Goal: Information Seeking & Learning: Learn about a topic

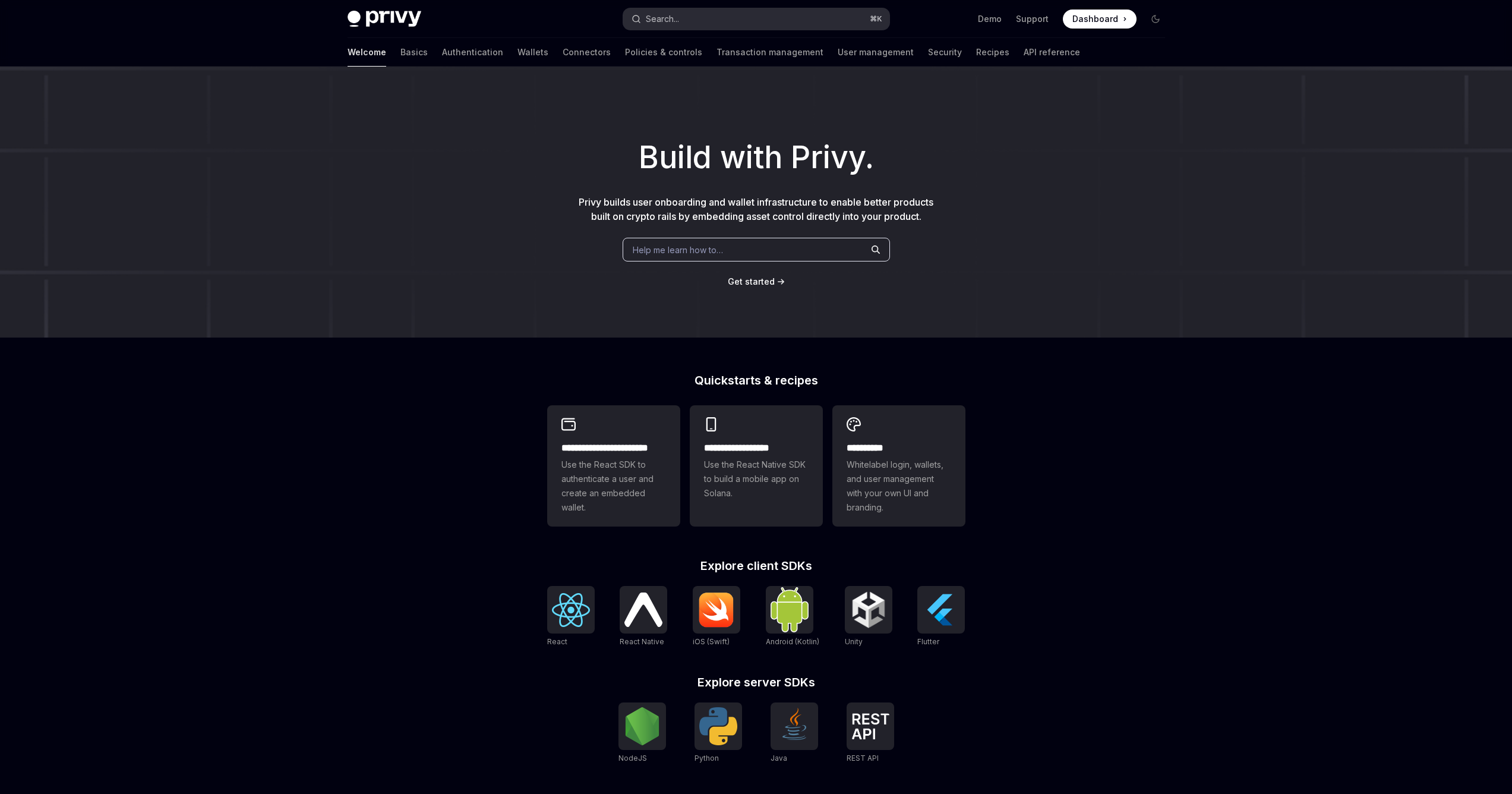
click at [744, 20] on button "Search... ⌘ K" at bounding box center [756, 19] width 266 height 22
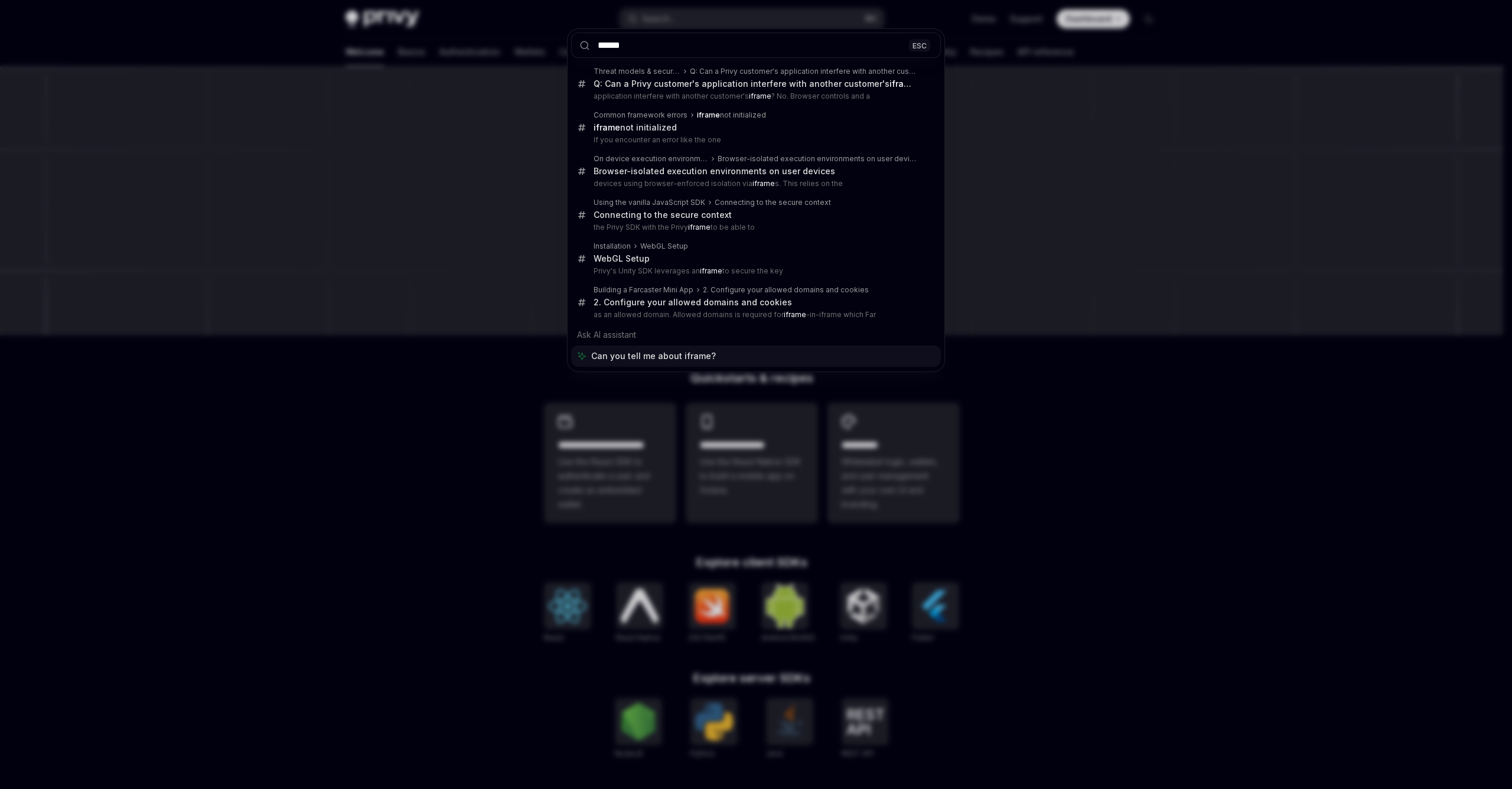
type input "******"
type textarea "*"
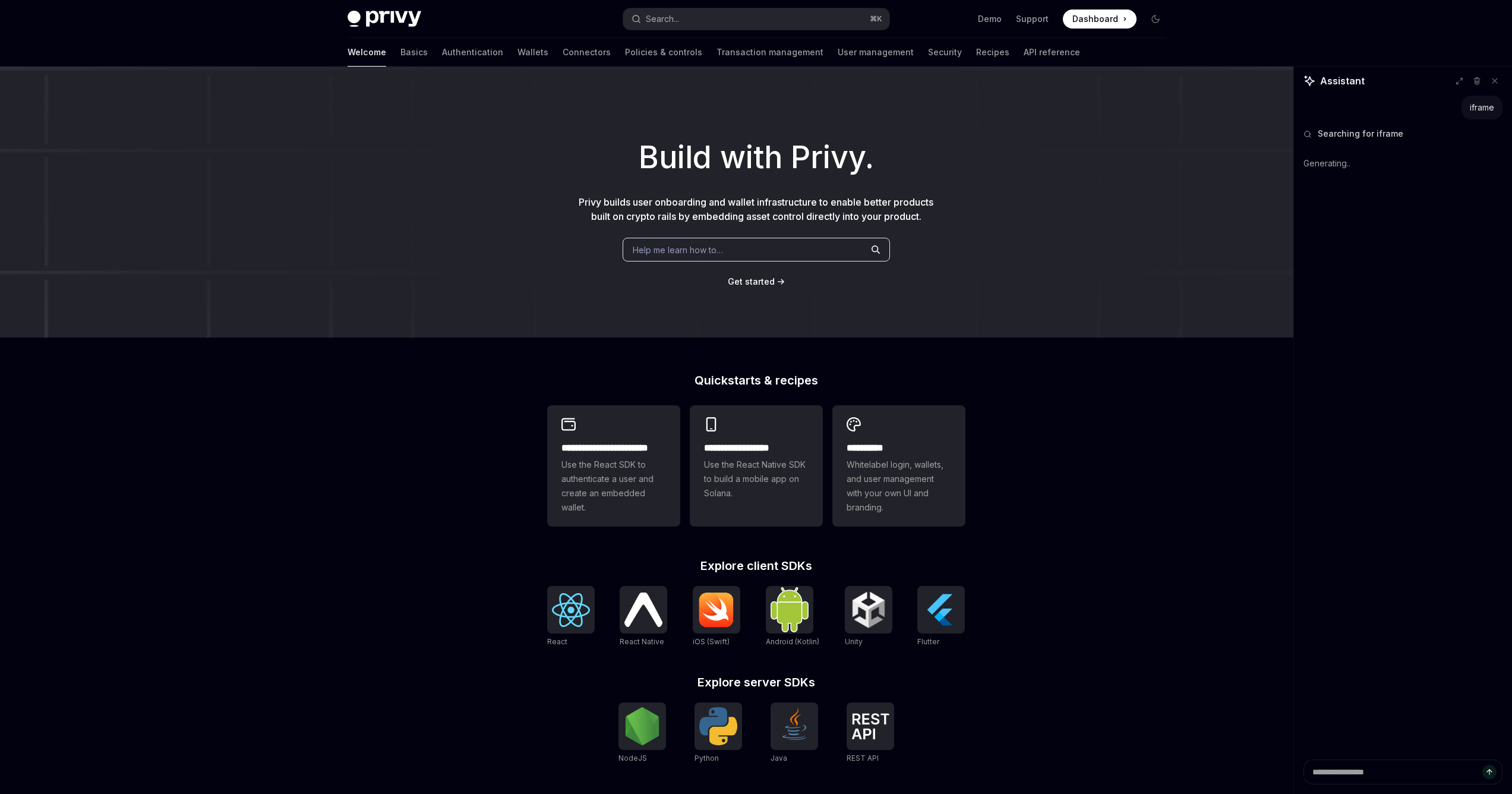
type textarea "*"
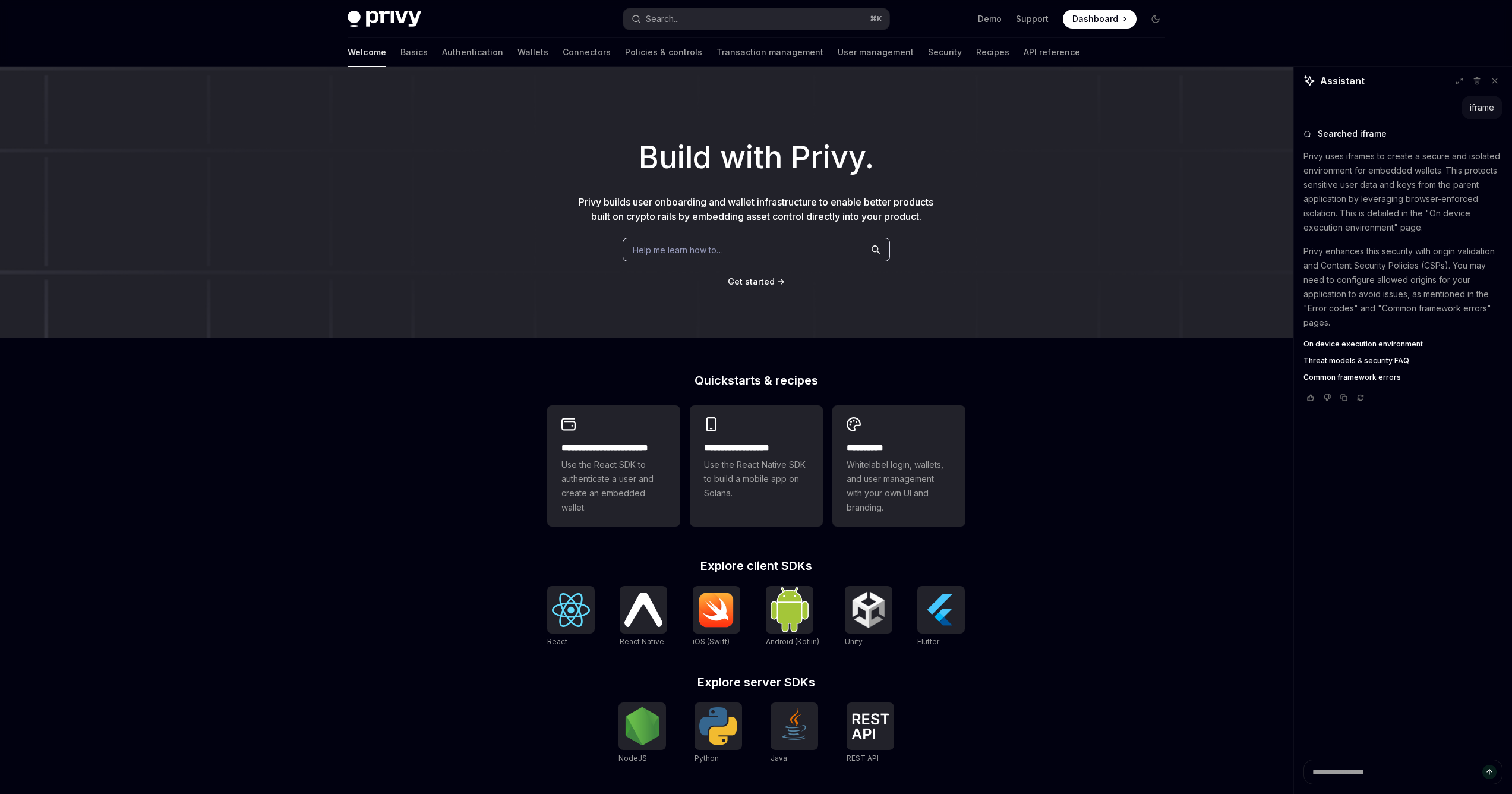
type textarea "*"
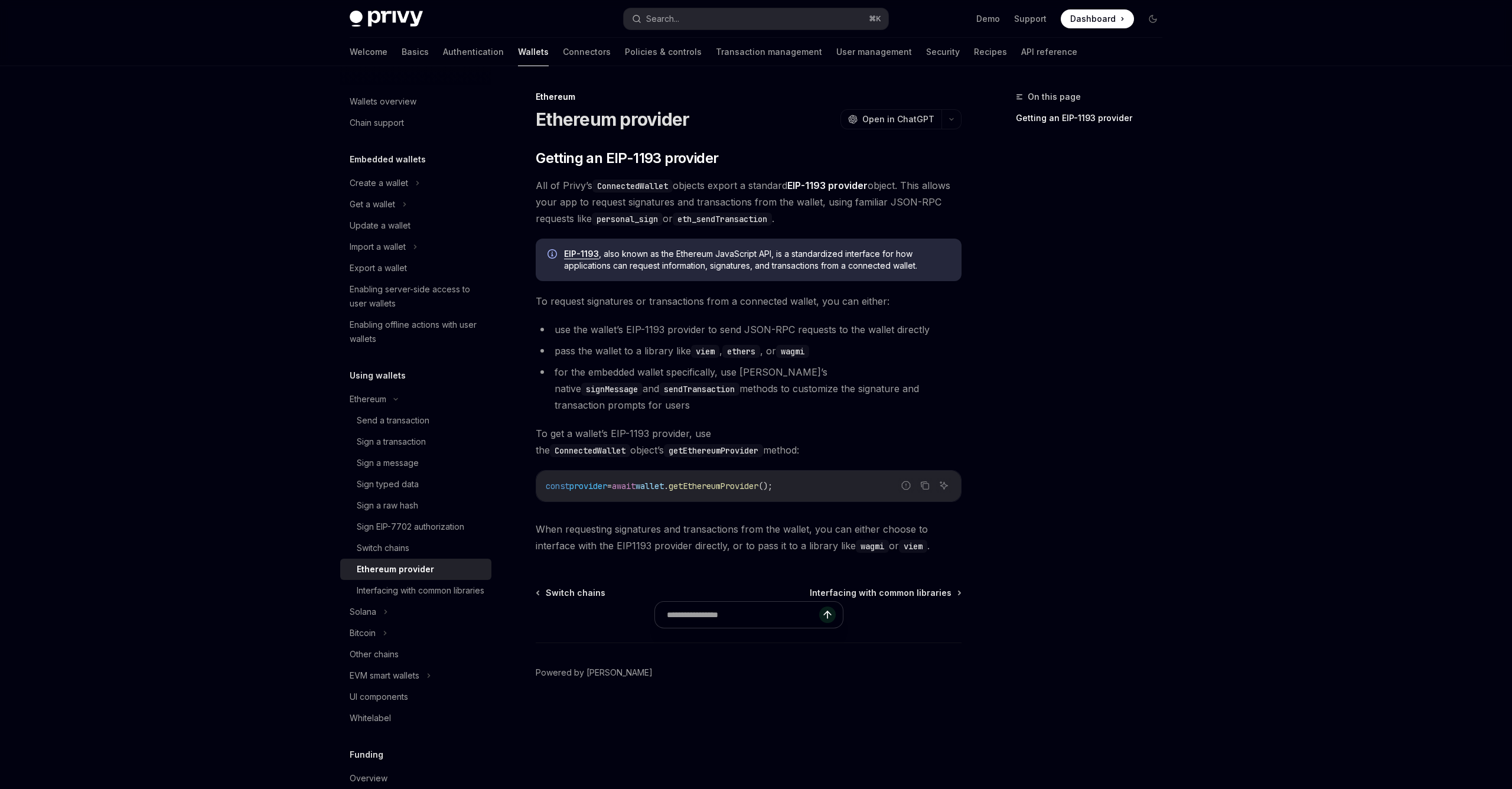
click at [1077, 376] on div "On this page Getting an EIP-1193 provider" at bounding box center [1082, 439] width 179 height 699
click at [681, 148] on div "Ethereum Ethereum provider OpenAI Open in ChatGPT OpenAI Open in ChatGPT ​ Gett…" at bounding box center [638, 439] width 652 height 699
click at [681, 155] on span "Getting an EIP-1193 provider" at bounding box center [627, 158] width 183 height 19
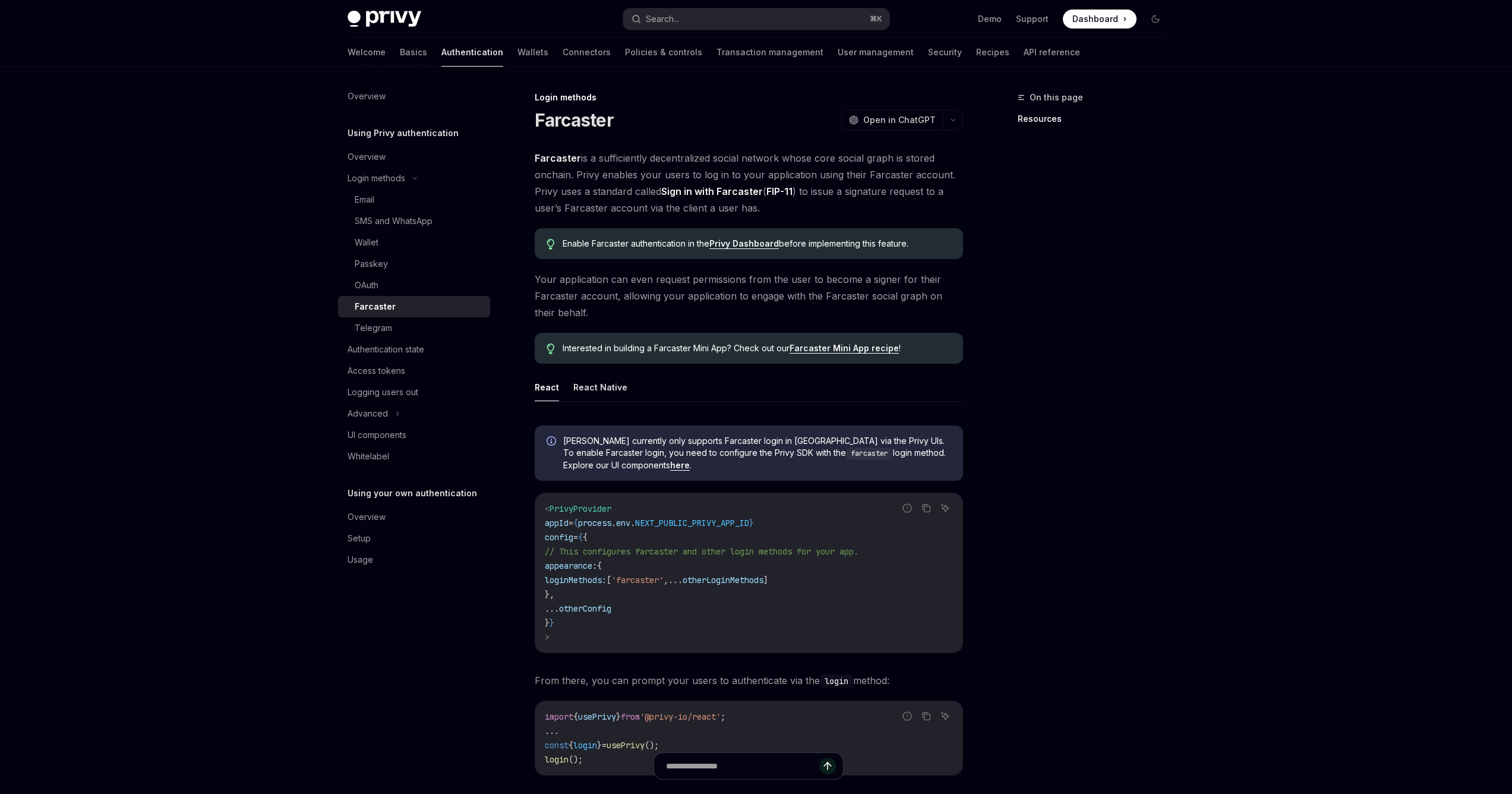
click at [1032, 208] on div "On this page Resources" at bounding box center [1084, 442] width 180 height 703
